Goal: Information Seeking & Learning: Learn about a topic

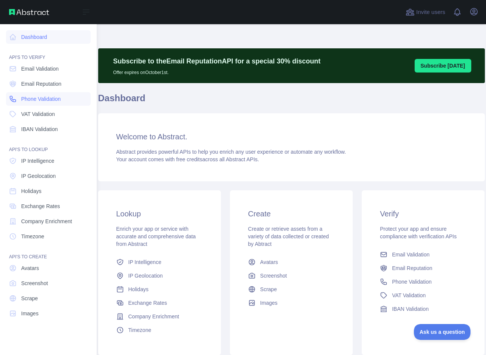
click at [41, 95] on span "Phone Validation" at bounding box center [41, 99] width 40 height 8
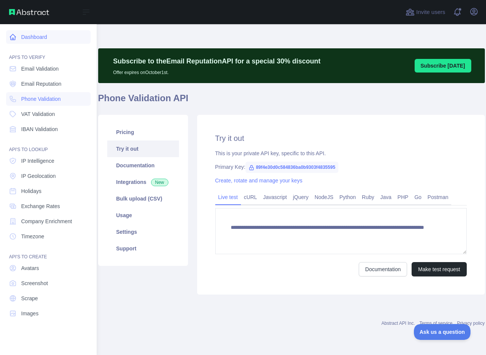
click at [33, 36] on link "Dashboard" at bounding box center [48, 37] width 85 height 14
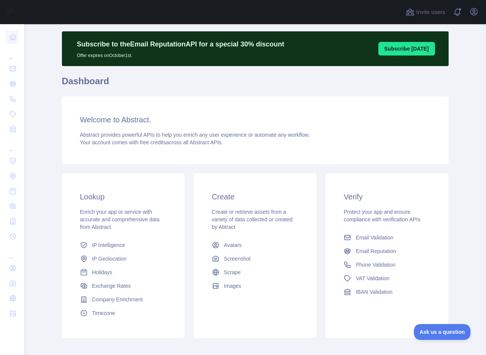
scroll to position [56, 0]
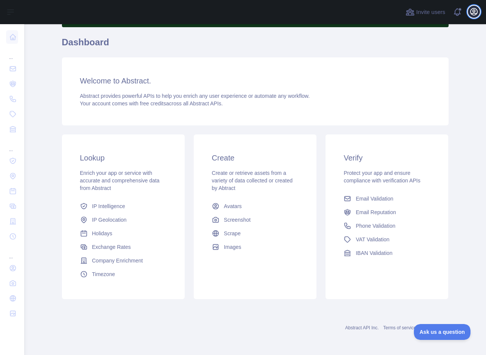
click at [473, 13] on icon "button" at bounding box center [474, 11] width 7 height 7
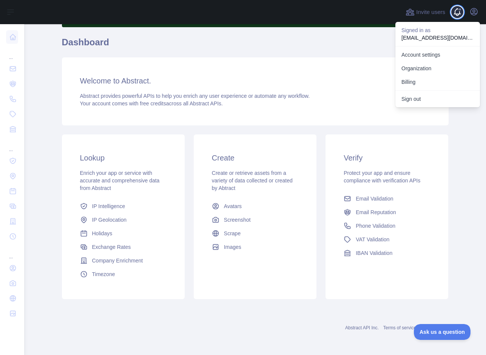
click at [460, 11] on span at bounding box center [460, 10] width 4 height 4
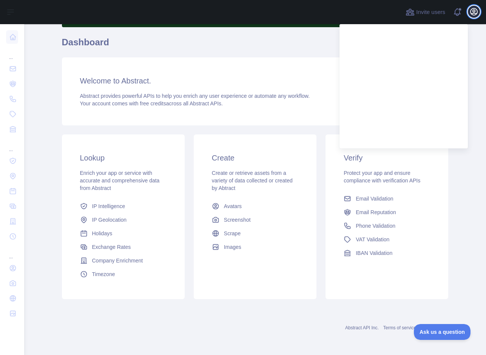
click at [471, 12] on icon "button" at bounding box center [474, 11] width 7 height 7
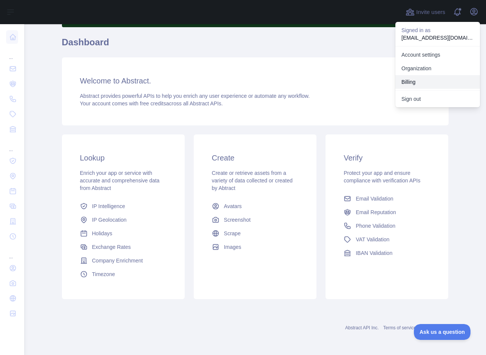
click at [415, 84] on button "Billing" at bounding box center [438, 82] width 85 height 14
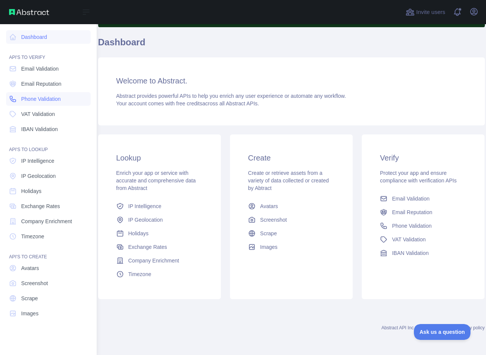
click at [40, 96] on span "Phone Validation" at bounding box center [41, 99] width 40 height 8
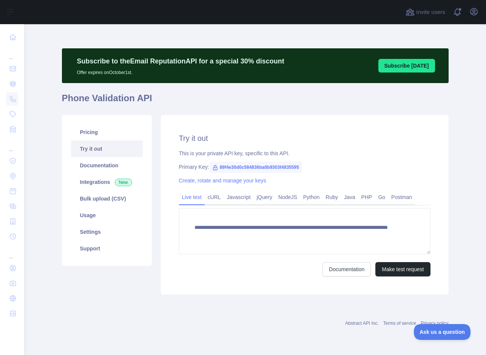
click at [101, 141] on link "Try it out" at bounding box center [107, 149] width 72 height 17
click at [99, 135] on link "Pricing" at bounding box center [107, 132] width 72 height 17
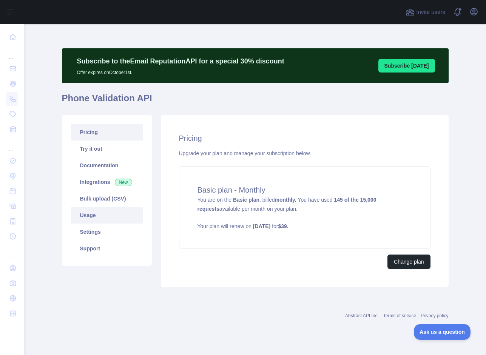
click at [95, 216] on link "Usage" at bounding box center [107, 215] width 72 height 17
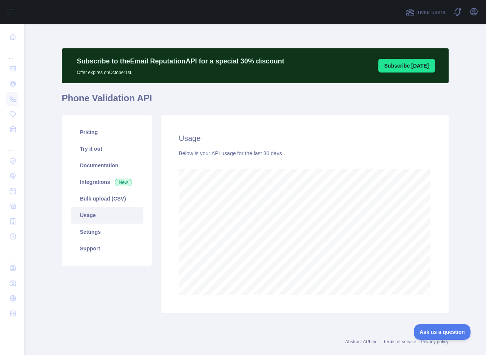
scroll to position [331, 462]
